Goal: Task Accomplishment & Management: Manage account settings

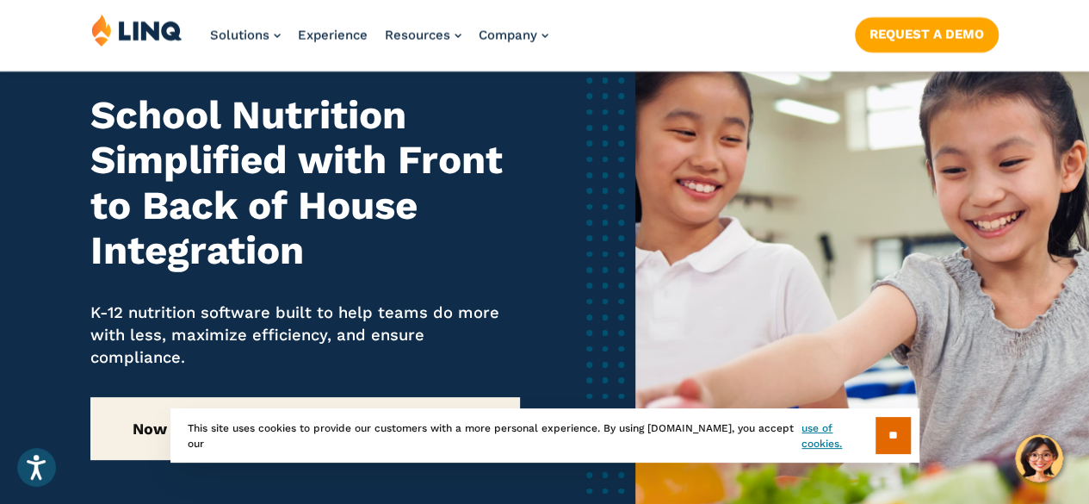
scroll to position [103, 0]
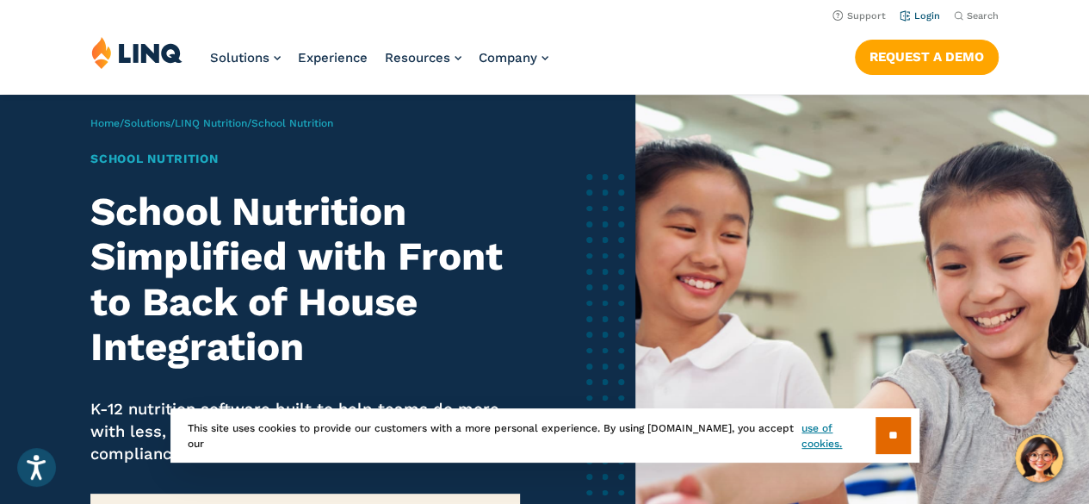
click at [924, 8] on li "Login" at bounding box center [920, 14] width 40 height 19
click at [921, 19] on link "Login" at bounding box center [920, 15] width 40 height 11
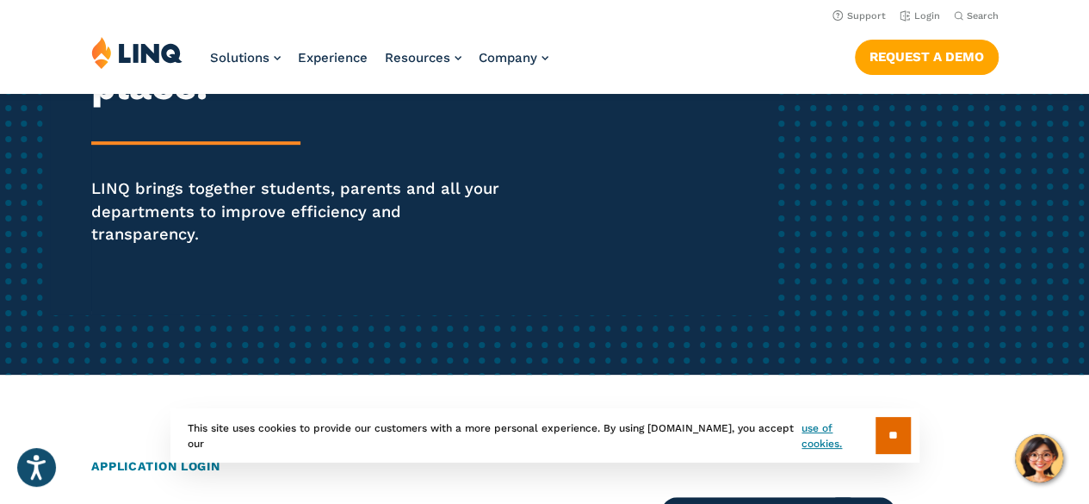
scroll to position [276, 0]
